Goal: Information Seeking & Learning: Learn about a topic

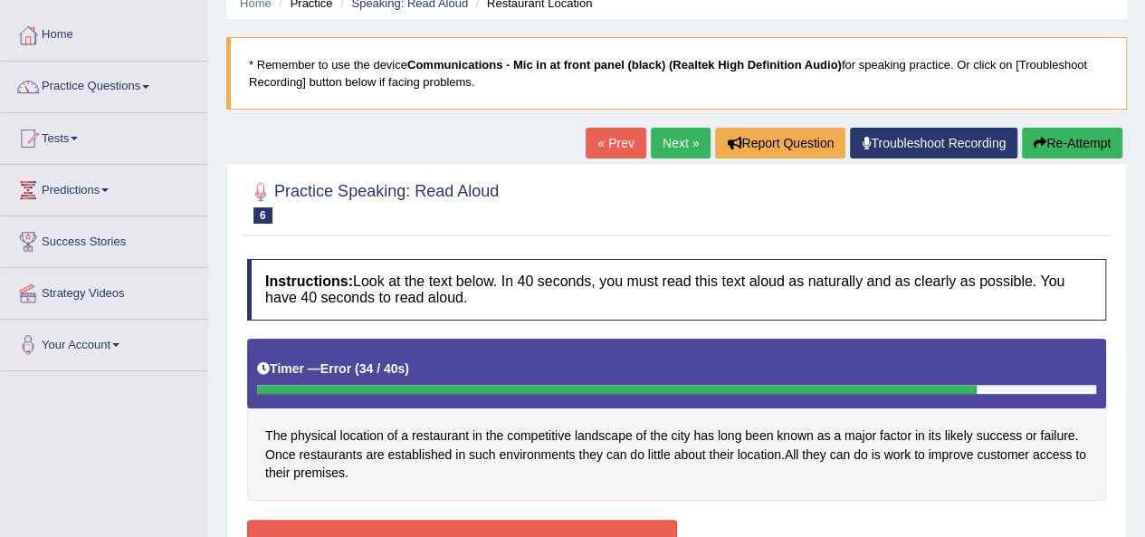
scroll to position [51, 0]
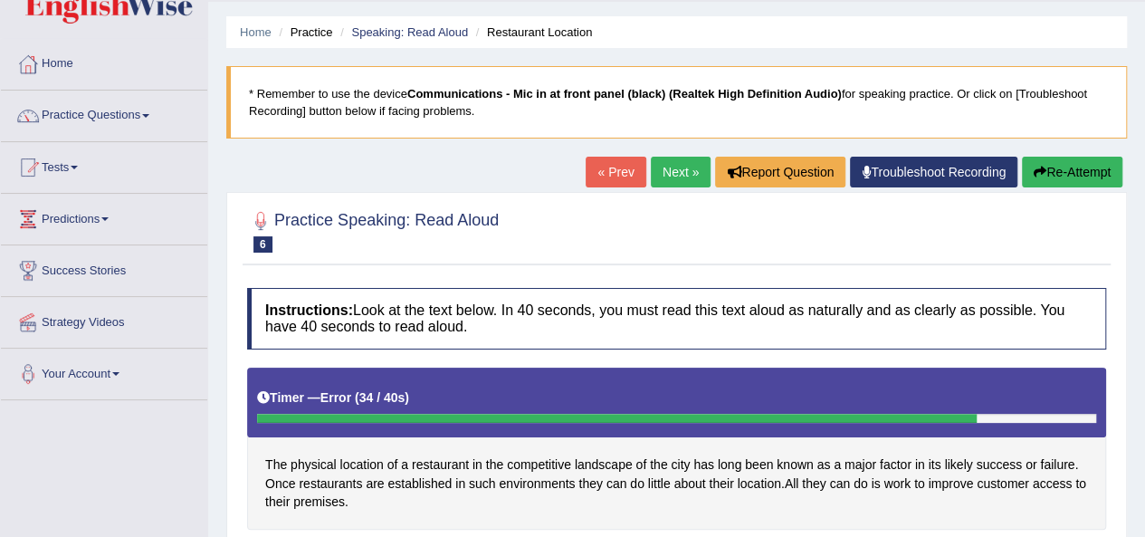
click at [672, 173] on link "Next »" at bounding box center [681, 172] width 60 height 31
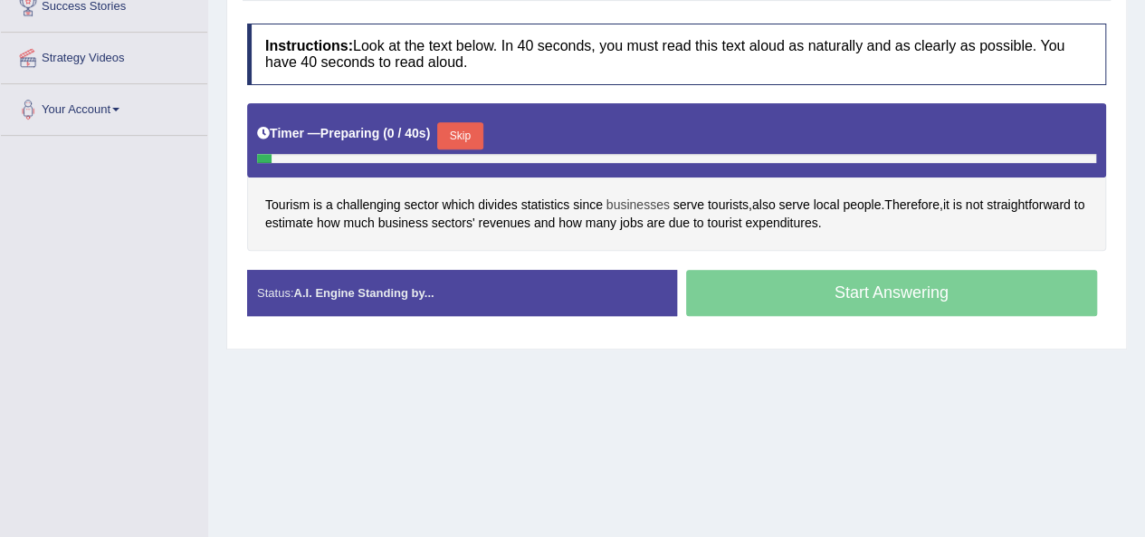
scroll to position [224, 0]
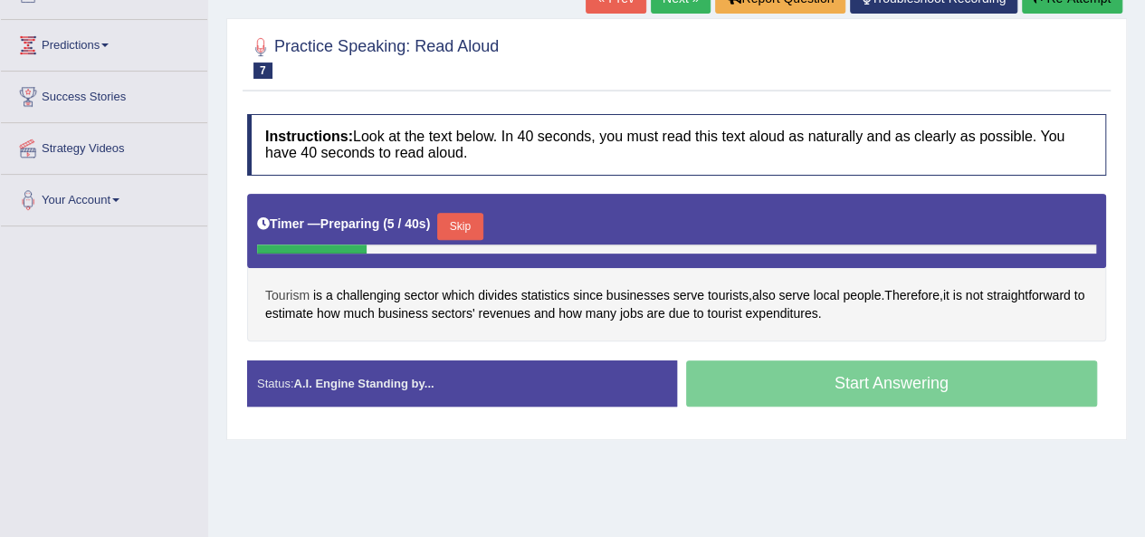
click at [281, 292] on span "Tourism" at bounding box center [287, 295] width 44 height 19
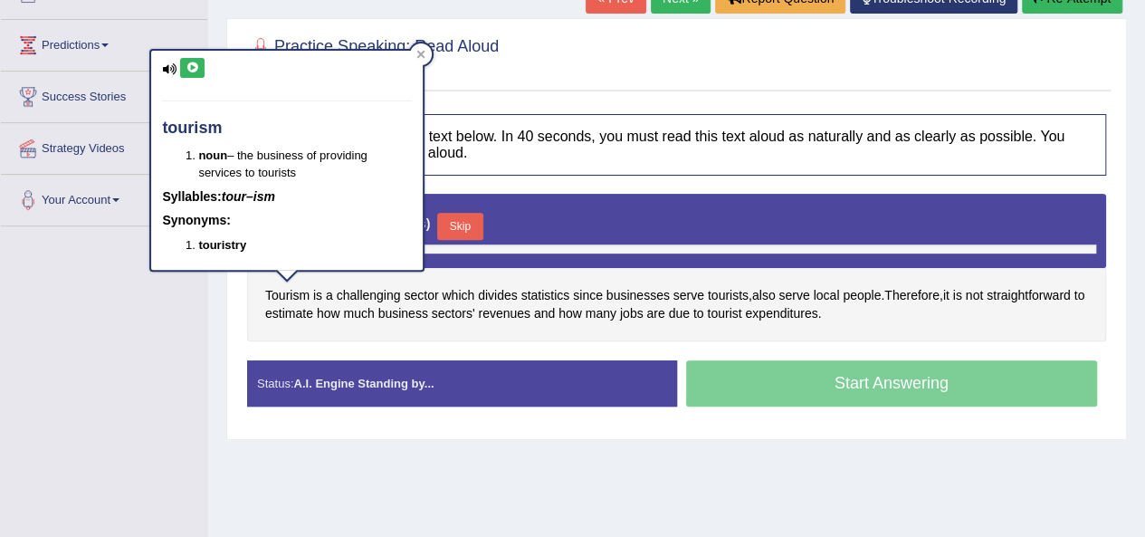
click at [192, 70] on icon at bounding box center [193, 67] width 14 height 11
click at [154, 348] on div "Toggle navigation Home Practice Questions Speaking Practice Read Aloud Repeat S…" at bounding box center [572, 246] width 1145 height 941
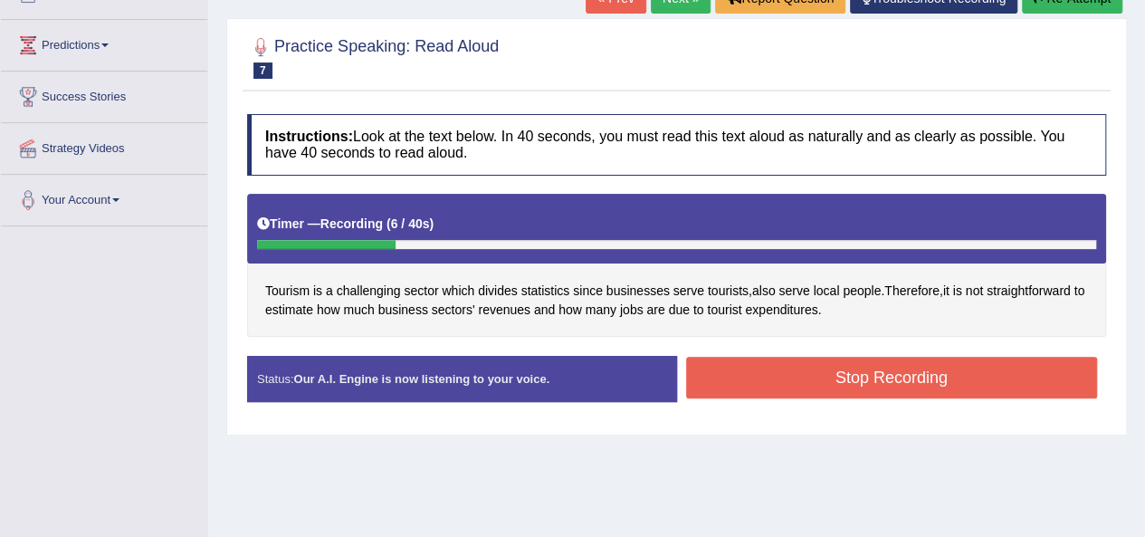
click at [795, 375] on button "Stop Recording" at bounding box center [892, 378] width 412 height 42
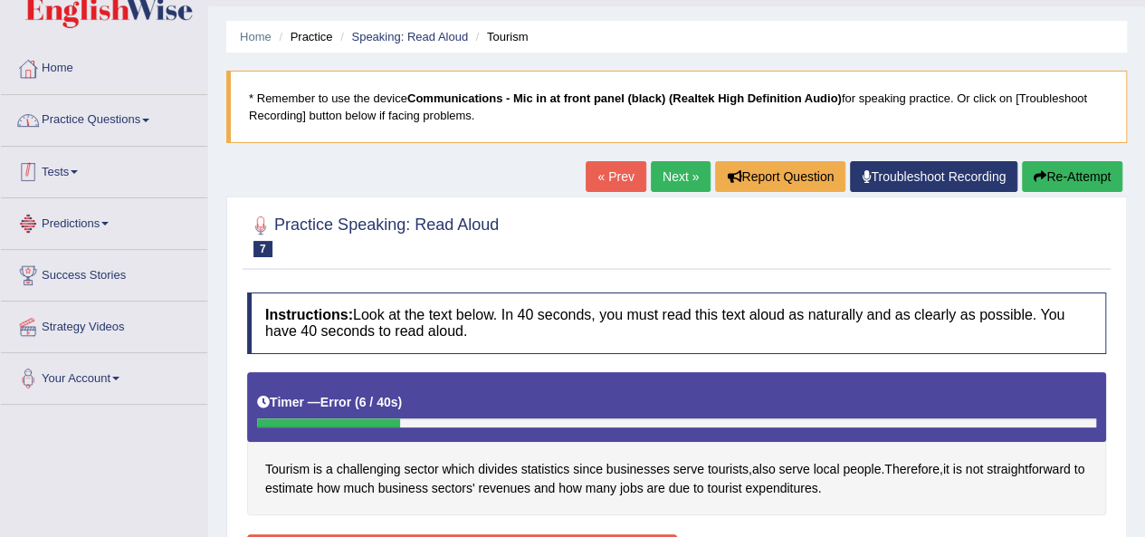
scroll to position [43, 0]
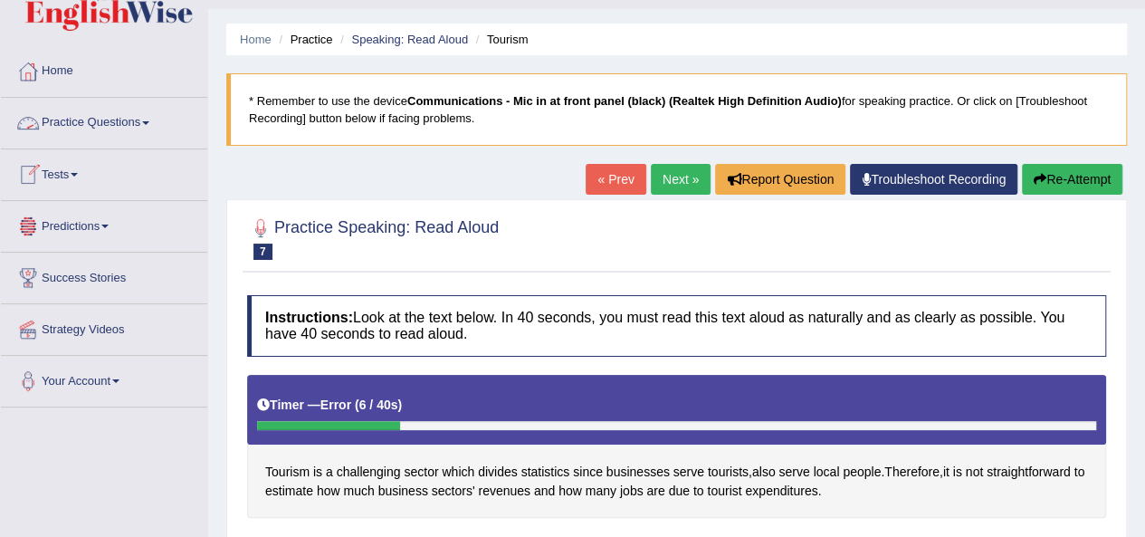
click at [149, 124] on span at bounding box center [145, 123] width 7 height 4
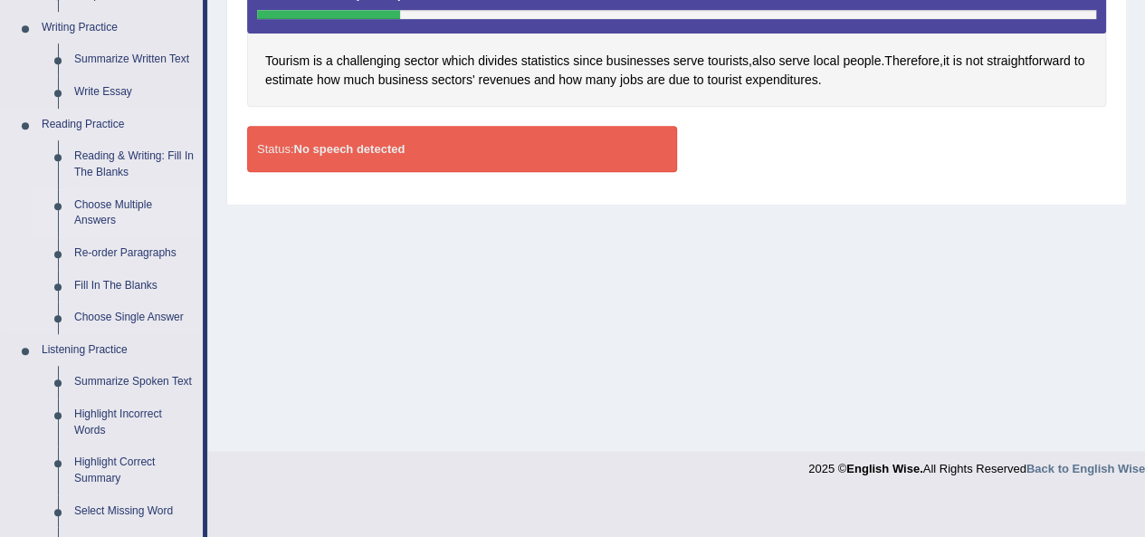
scroll to position [496, 0]
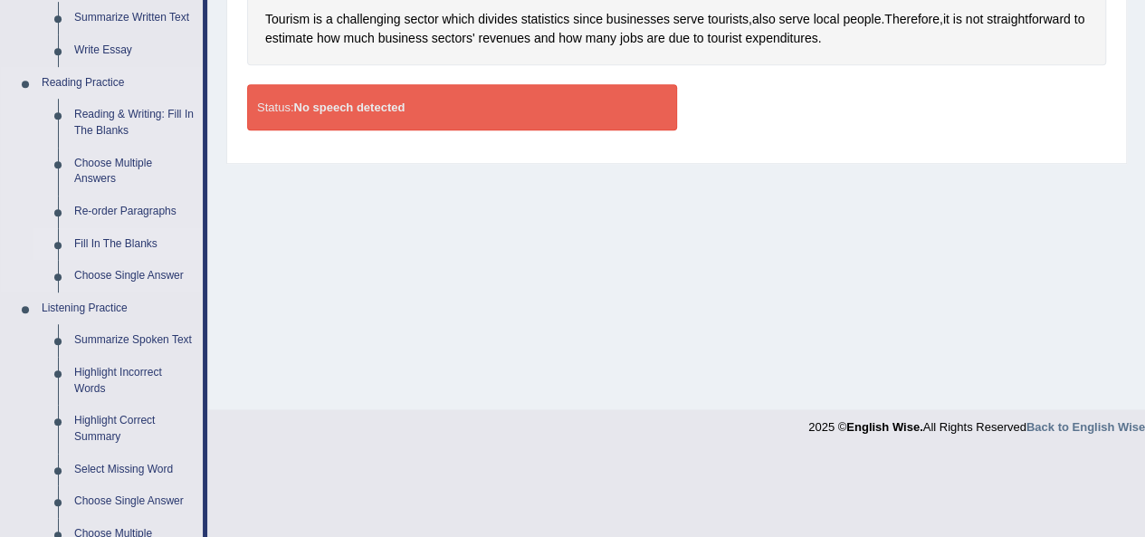
click at [124, 241] on link "Fill In The Blanks" at bounding box center [134, 244] width 137 height 33
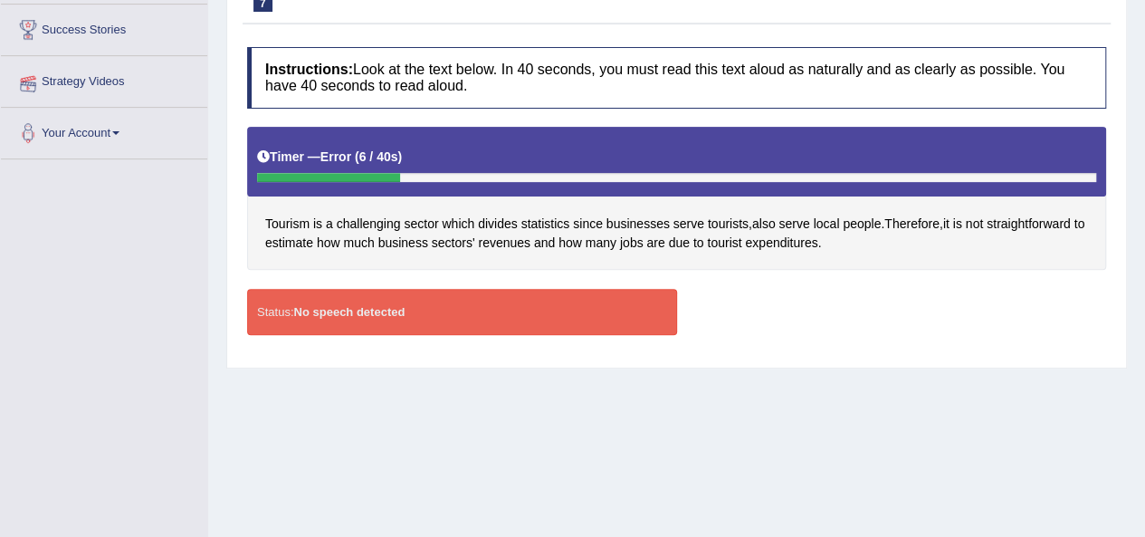
scroll to position [413, 0]
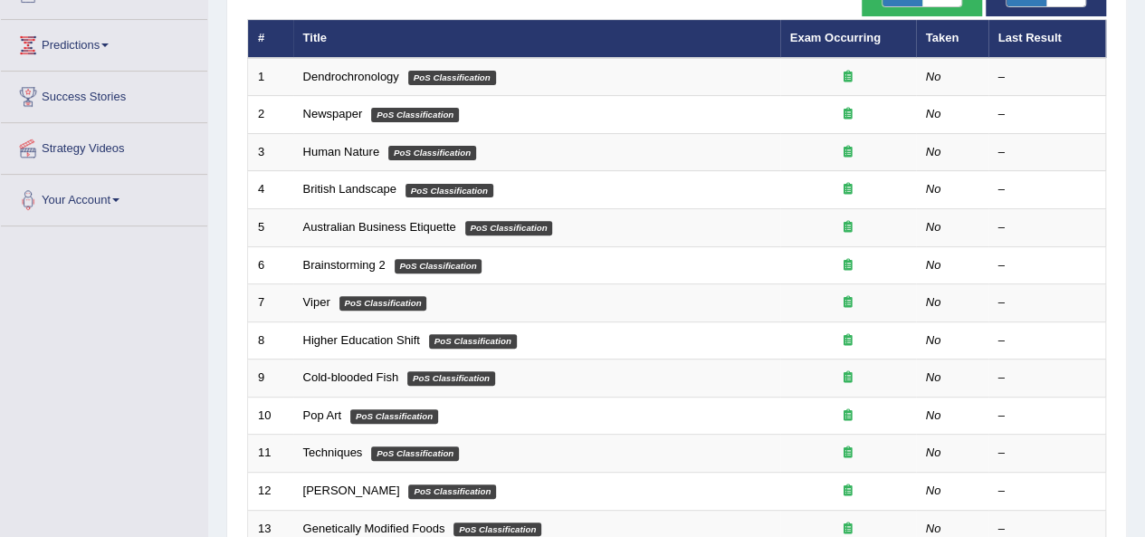
scroll to position [110, 0]
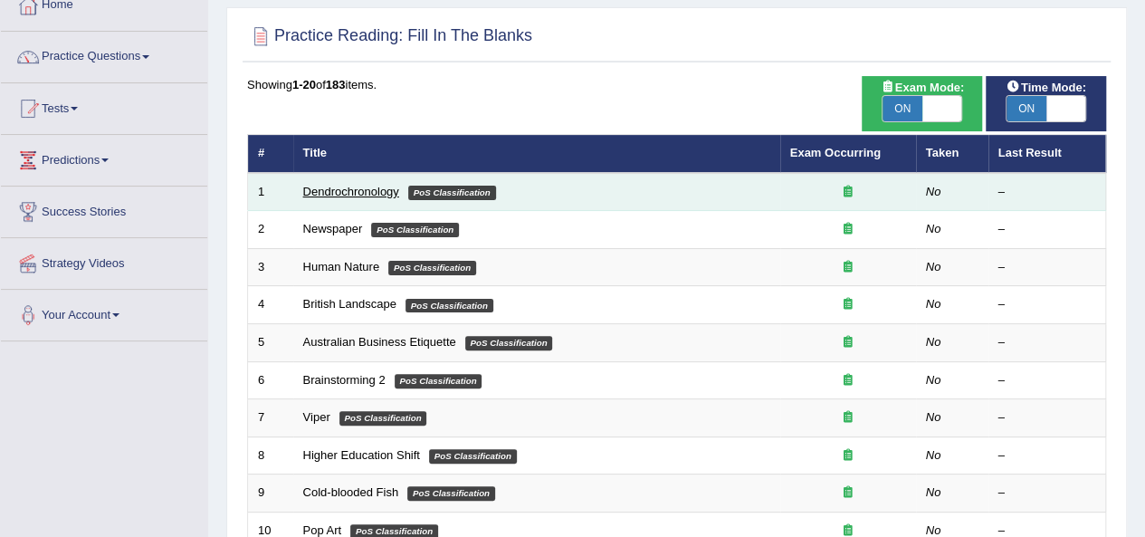
click at [347, 188] on link "Dendrochronology" at bounding box center [351, 192] width 96 height 14
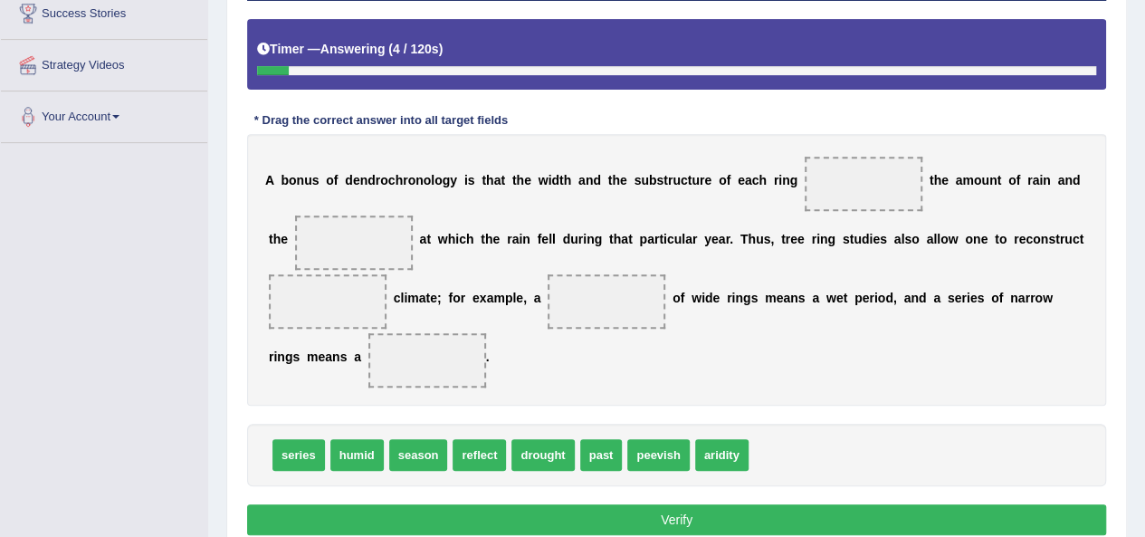
scroll to position [362, 0]
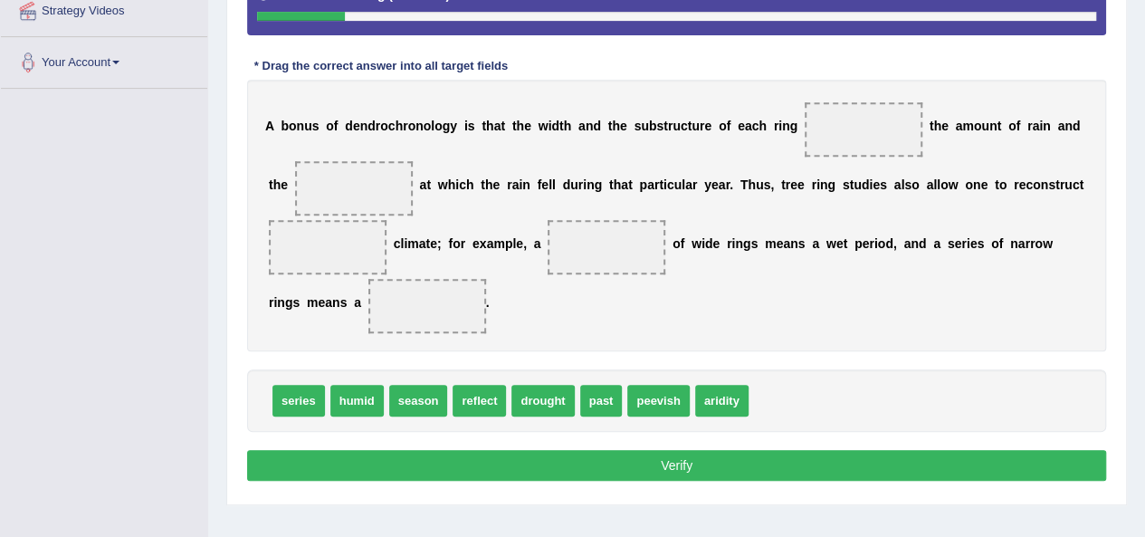
click at [848, 131] on span at bounding box center [864, 129] width 118 height 54
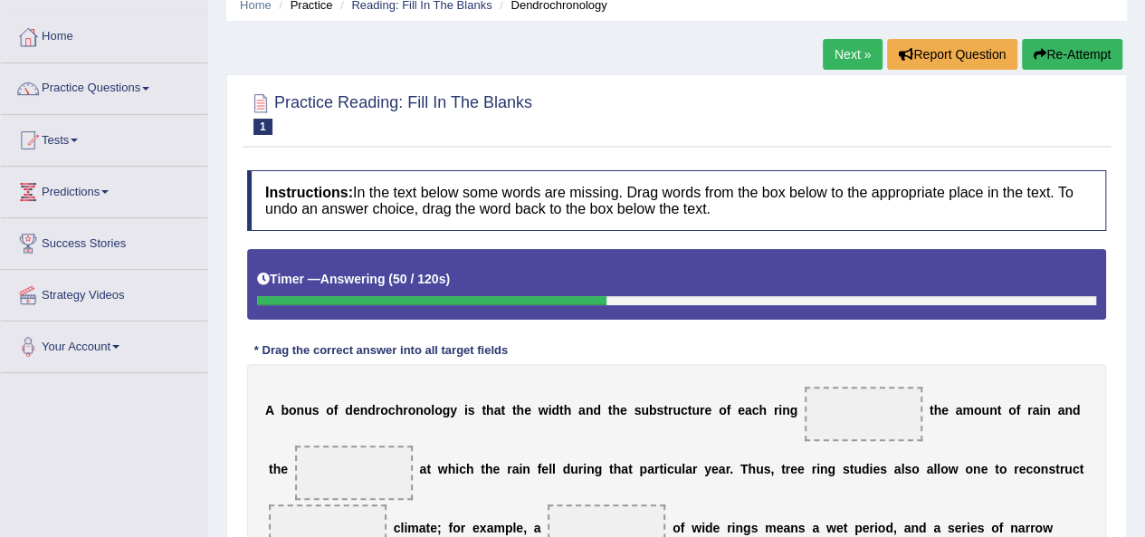
scroll to position [0, 0]
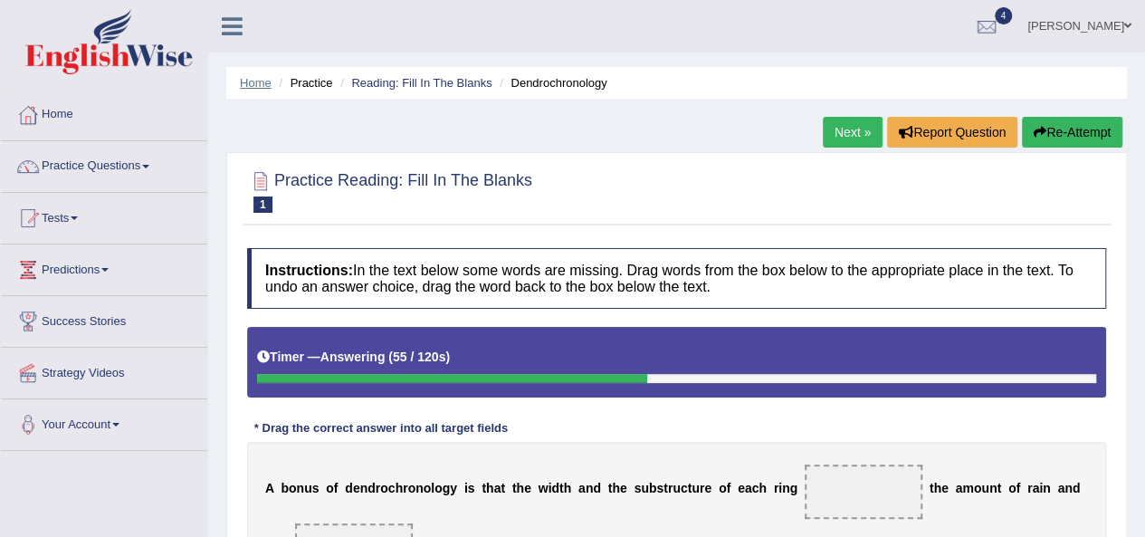
click at [252, 81] on link "Home" at bounding box center [256, 83] width 32 height 14
